Goal: Task Accomplishment & Management: Manage account settings

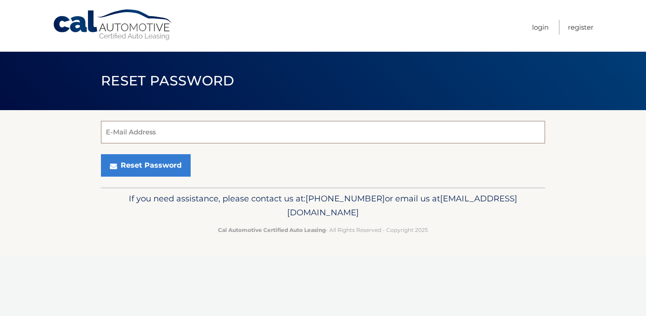
click at [369, 133] on input "E-Mail Address" at bounding box center [323, 132] width 444 height 22
type input "donovanmachado@yahoo.com"
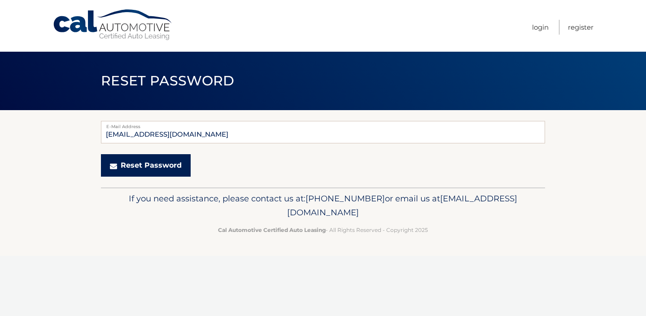
click at [152, 167] on button "Reset Password" at bounding box center [146, 165] width 90 height 22
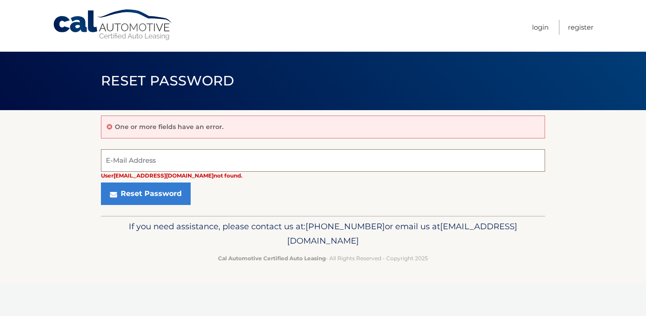
click at [180, 162] on input "E-Mail Address" at bounding box center [323, 160] width 444 height 22
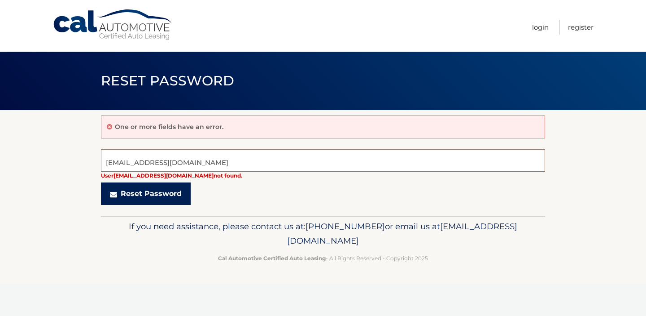
type input "[EMAIL_ADDRESS][DOMAIN_NAME]"
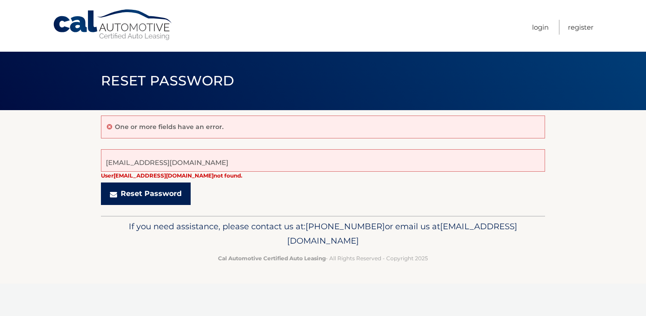
click at [124, 194] on button "Reset Password" at bounding box center [146, 193] width 90 height 22
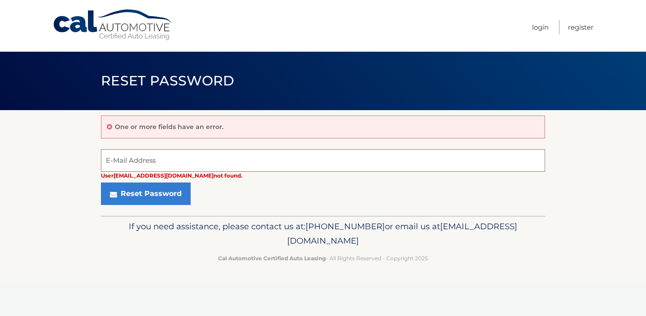
click at [172, 160] on input "E-Mail Address" at bounding box center [323, 160] width 444 height 22
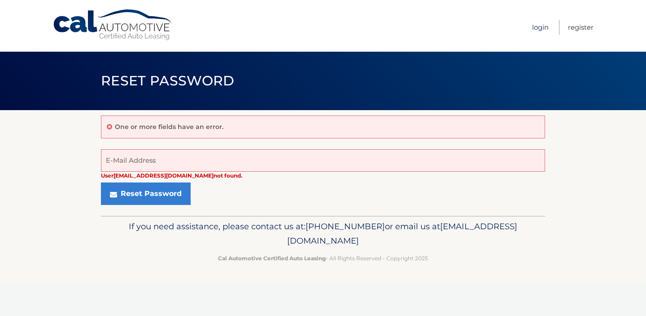
click at [543, 28] on link "Login" at bounding box center [540, 27] width 17 height 15
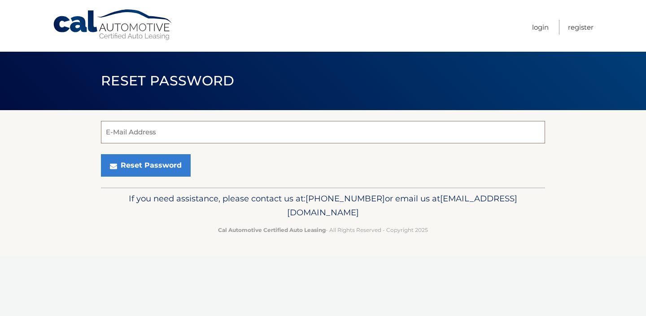
click at [286, 133] on input "E-Mail Address" at bounding box center [323, 132] width 444 height 22
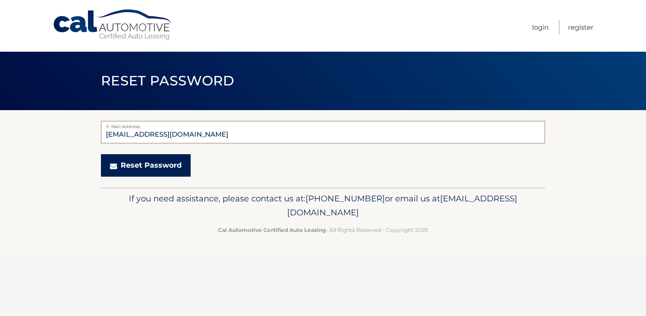
type input "[EMAIL_ADDRESS][DOMAIN_NAME]"
click at [170, 171] on button "Reset Password" at bounding box center [146, 165] width 90 height 22
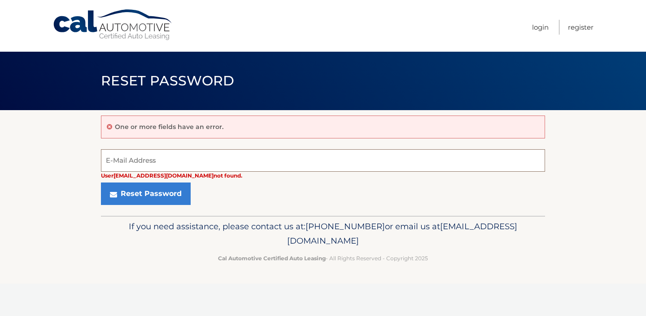
click at [176, 162] on input "E-Mail Address" at bounding box center [323, 160] width 444 height 22
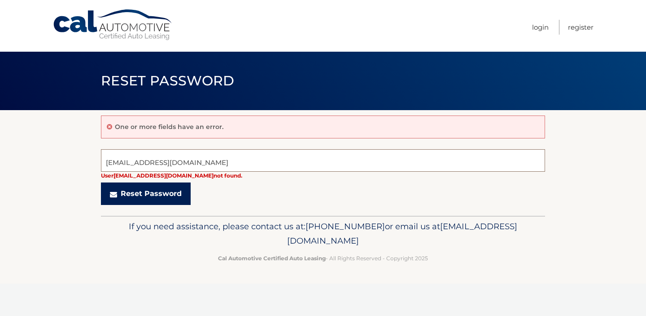
type input "donovanmachado@gmail.com"
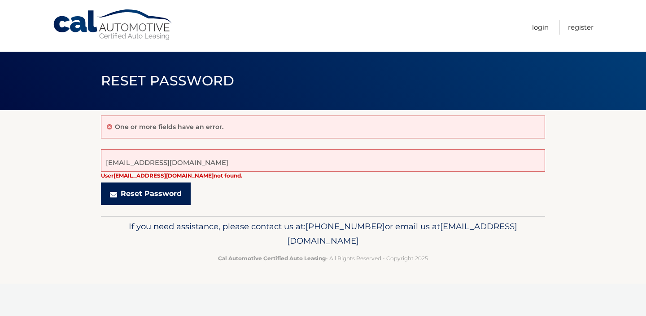
click at [136, 193] on button "Reset Password" at bounding box center [146, 193] width 90 height 22
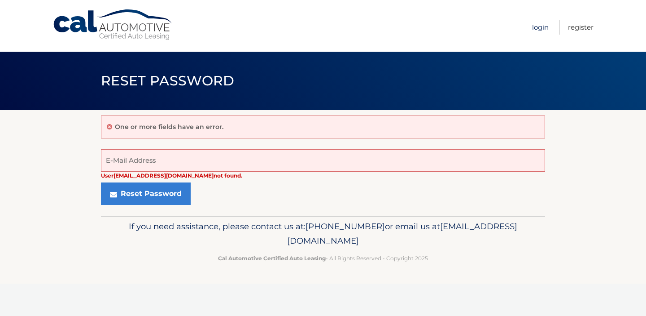
click at [541, 24] on link "Login" at bounding box center [540, 27] width 17 height 15
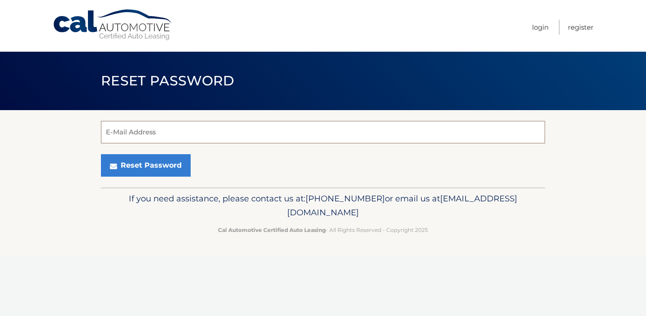
click at [211, 132] on input "E-Mail Address" at bounding box center [323, 132] width 444 height 22
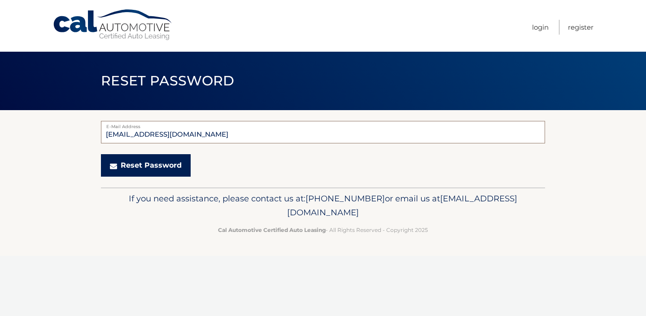
type input "donovanmachado@yahoo.com"
click at [141, 166] on button "Reset Password" at bounding box center [146, 165] width 90 height 22
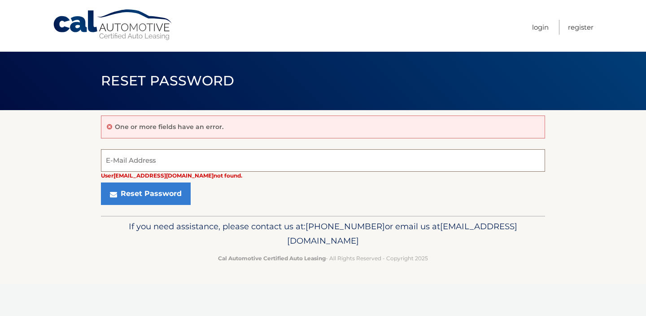
click at [176, 158] on input "E-Mail Address" at bounding box center [323, 160] width 444 height 22
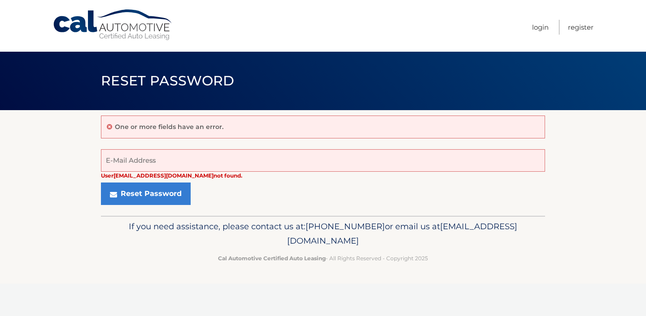
click at [71, 185] on section "One or more fields have an error. User donovanmachado@yahoo.com not found. E-Ma…" at bounding box center [323, 162] width 646 height 105
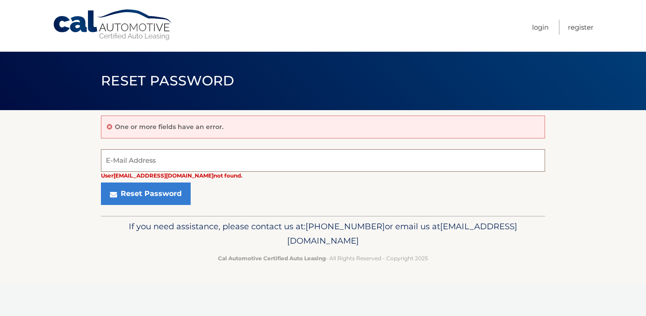
click at [186, 161] on input "E-Mail Address" at bounding box center [323, 160] width 444 height 22
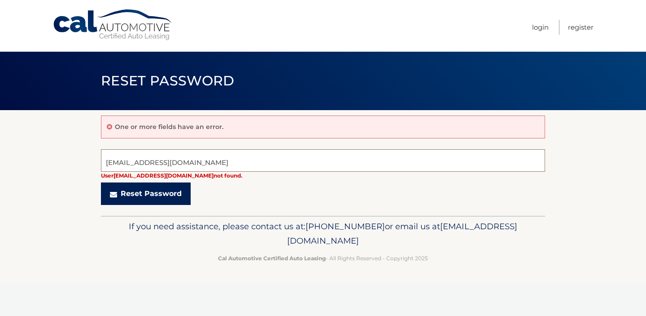
type input "[EMAIL_ADDRESS][DOMAIN_NAME]"
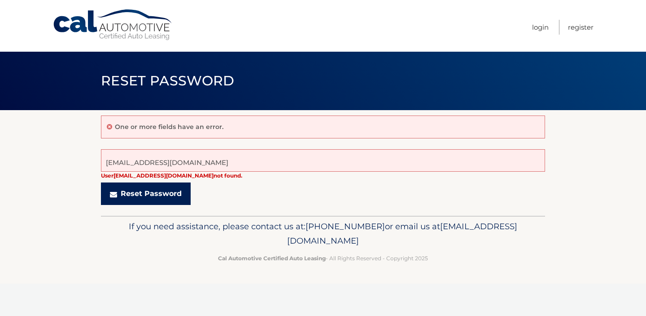
click at [142, 198] on button "Reset Password" at bounding box center [146, 193] width 90 height 22
